Goal: Entertainment & Leisure: Consume media (video, audio)

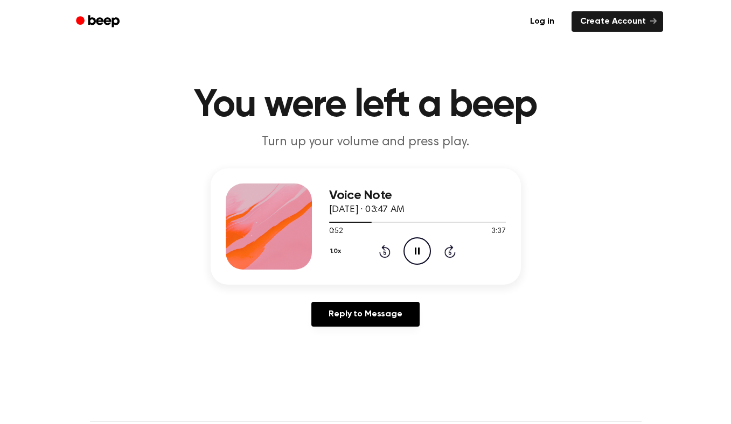
click at [449, 254] on icon at bounding box center [449, 252] width 3 height 4
click at [448, 253] on icon "Skip 5 seconds" at bounding box center [450, 251] width 12 height 14
click at [449, 254] on icon "Skip 5 seconds" at bounding box center [450, 251] width 12 height 14
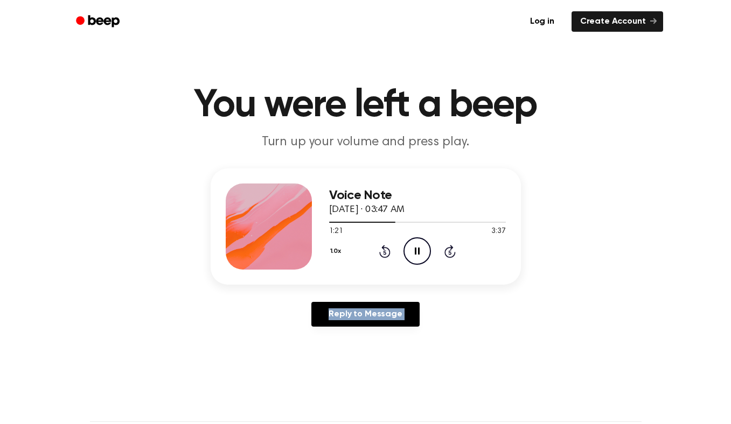
click at [449, 254] on icon "Skip 5 seconds" at bounding box center [450, 251] width 12 height 14
click at [447, 253] on icon "Skip 5 seconds" at bounding box center [450, 251] width 12 height 14
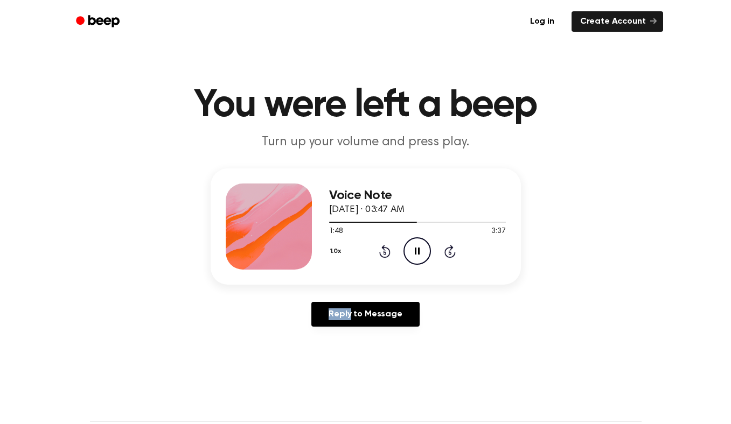
click at [447, 253] on icon "Skip 5 seconds" at bounding box center [450, 251] width 12 height 14
click at [447, 252] on icon "Skip 5 seconds" at bounding box center [450, 251] width 12 height 14
click at [446, 252] on icon "Skip 5 seconds" at bounding box center [450, 251] width 12 height 14
click at [447, 250] on icon "Skip 5 seconds" at bounding box center [450, 251] width 12 height 14
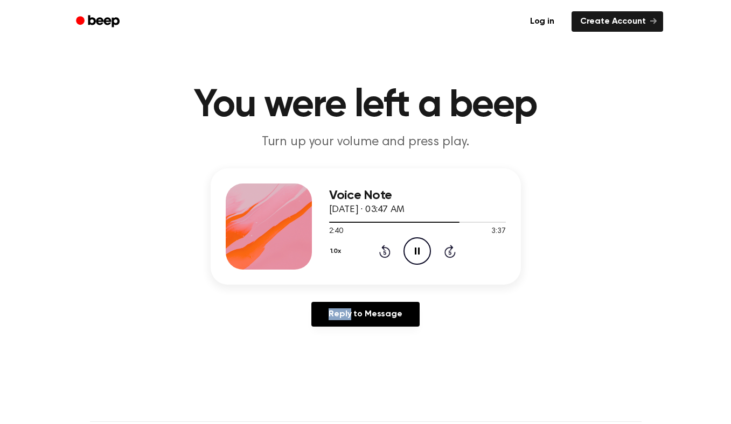
click at [447, 250] on icon "Skip 5 seconds" at bounding box center [450, 251] width 12 height 14
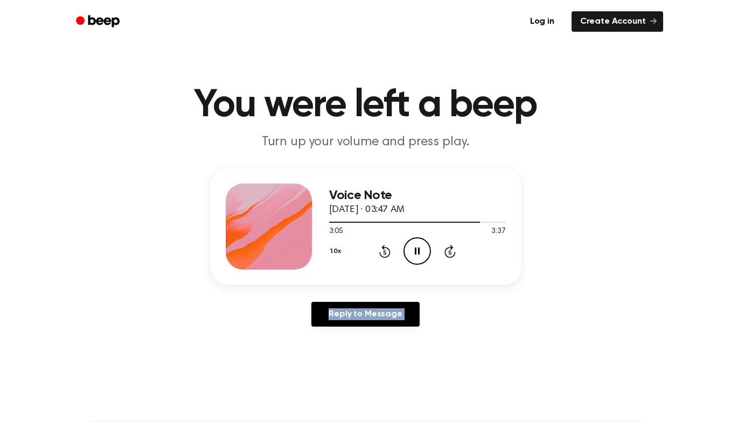
click at [447, 250] on icon "Skip 5 seconds" at bounding box center [450, 251] width 12 height 14
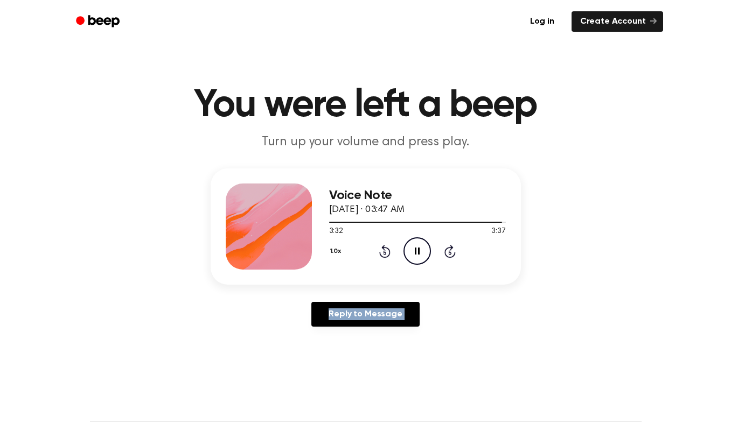
click at [446, 361] on main "You were left a beep Turn up your volume and press play. Voice Note [DATE] · 03…" at bounding box center [365, 332] width 731 height 664
click at [412, 260] on icon "Pause Audio" at bounding box center [416, 250] width 27 height 27
